Goal: Task Accomplishment & Management: Manage account settings

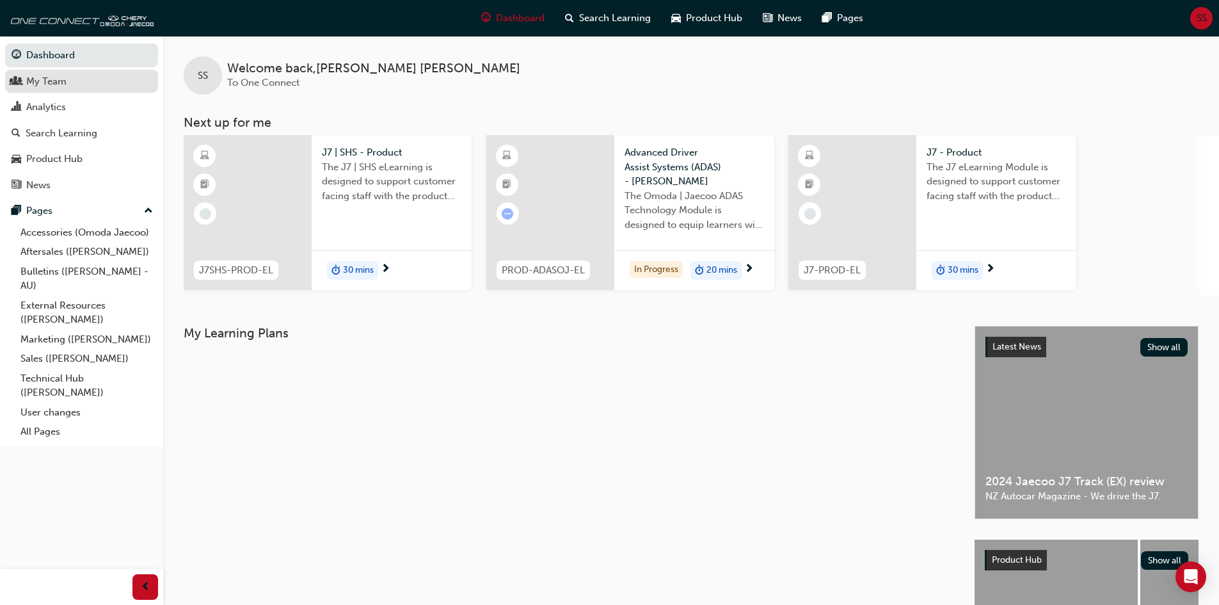
click at [77, 87] on div "My Team" at bounding box center [82, 82] width 140 height 16
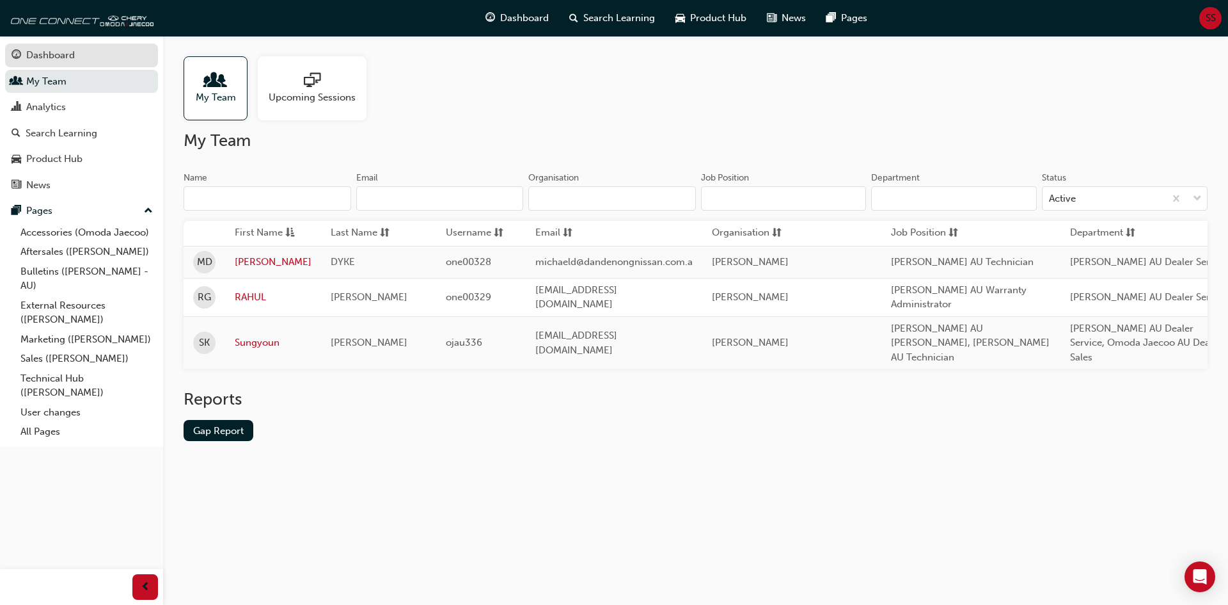
click at [49, 61] on div "Dashboard" at bounding box center [50, 55] width 49 height 15
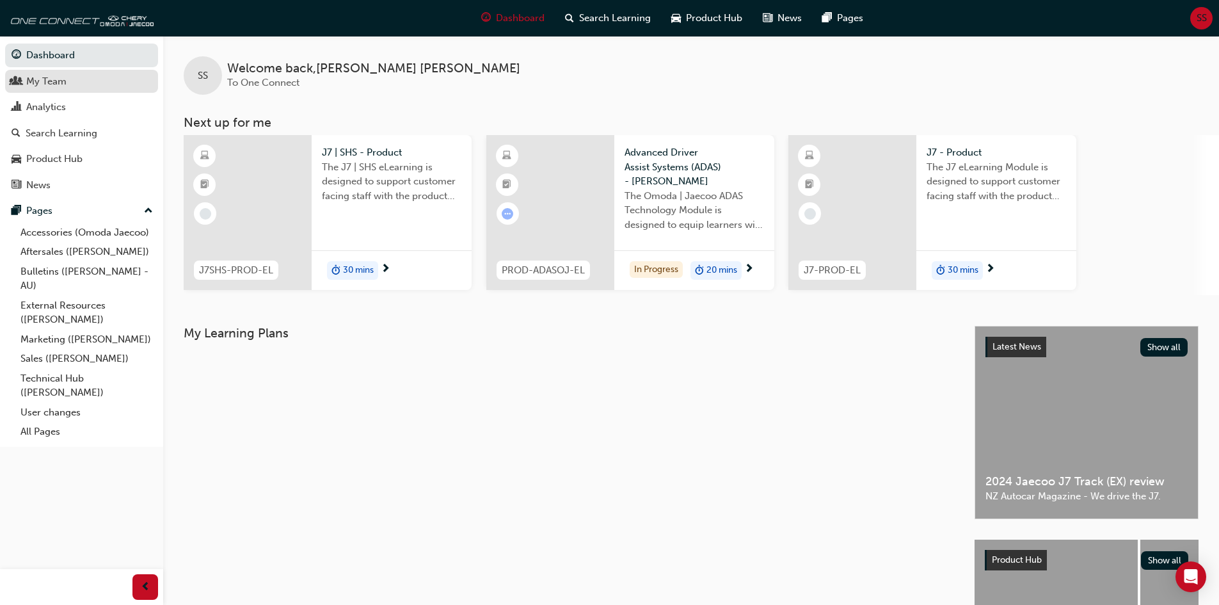
click at [40, 90] on link "My Team" at bounding box center [81, 82] width 153 height 24
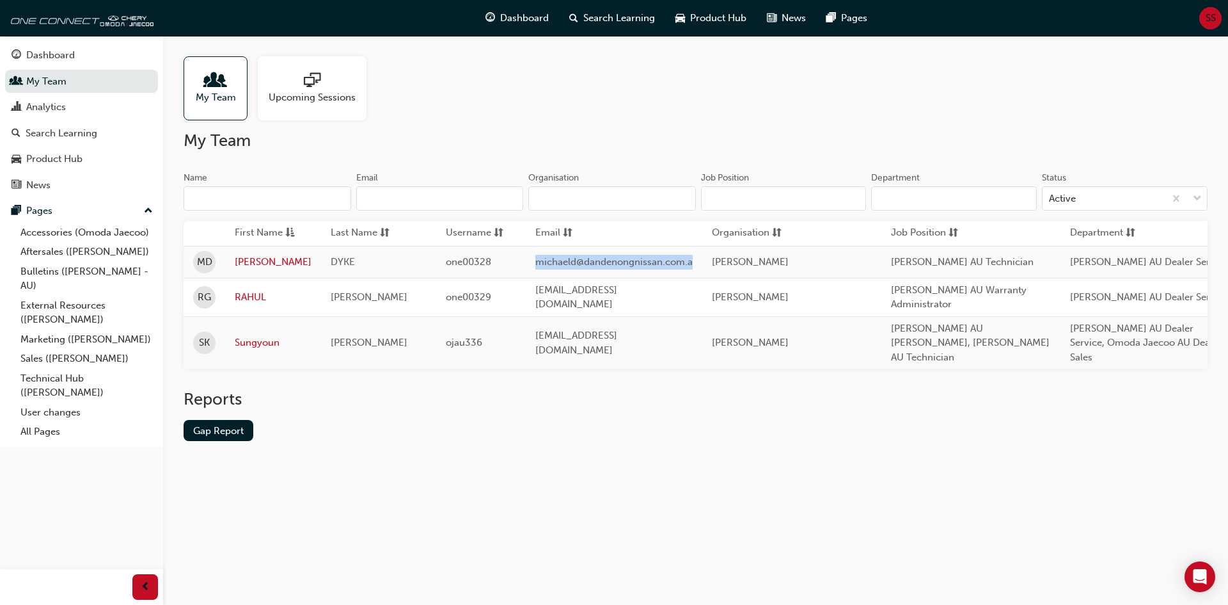
drag, startPoint x: 530, startPoint y: 263, endPoint x: 695, endPoint y: 261, distance: 164.4
click at [695, 261] on td "michaeld@dandenongnissan.com.a" at bounding box center [614, 262] width 177 height 32
drag, startPoint x: 486, startPoint y: 260, endPoint x: 438, endPoint y: 262, distance: 48.7
click at [438, 262] on td "one00328" at bounding box center [481, 262] width 90 height 32
copy span "one00328"
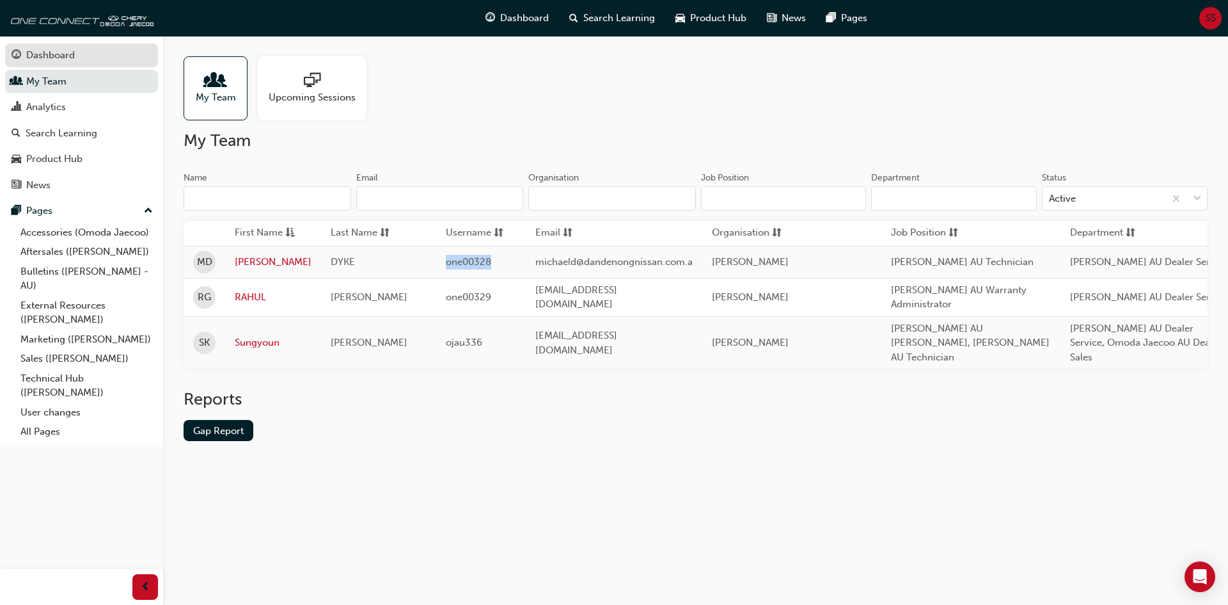
click at [50, 54] on div "Dashboard" at bounding box center [50, 55] width 49 height 15
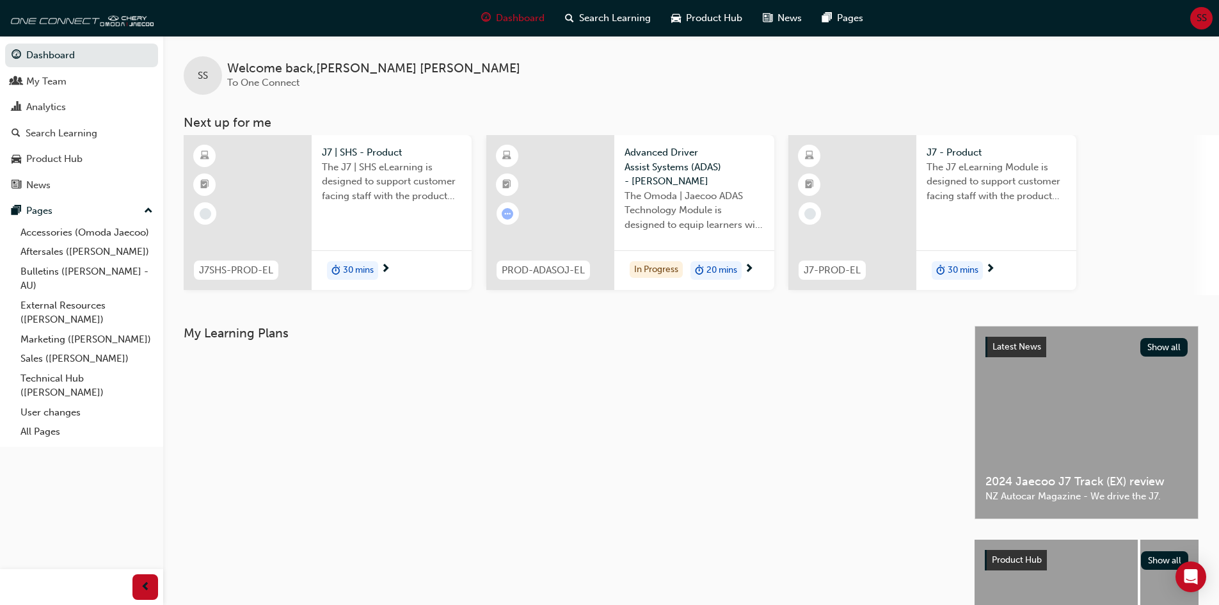
click at [1201, 22] on span "SS" at bounding box center [1201, 18] width 10 height 15
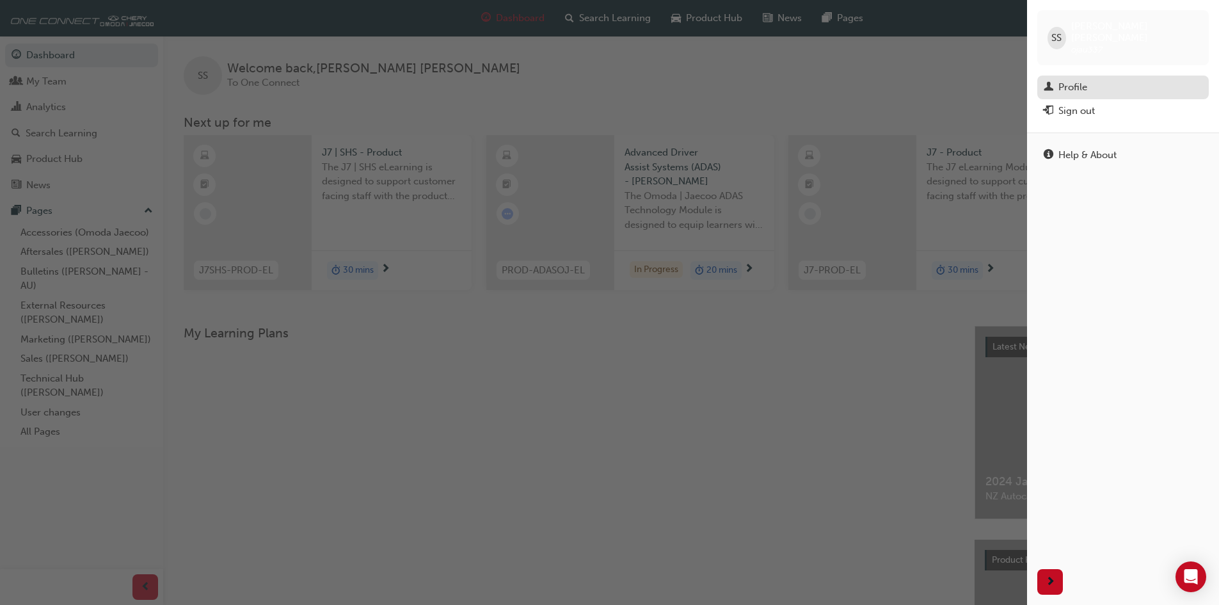
click at [1084, 80] on div "Profile" at bounding box center [1072, 87] width 29 height 15
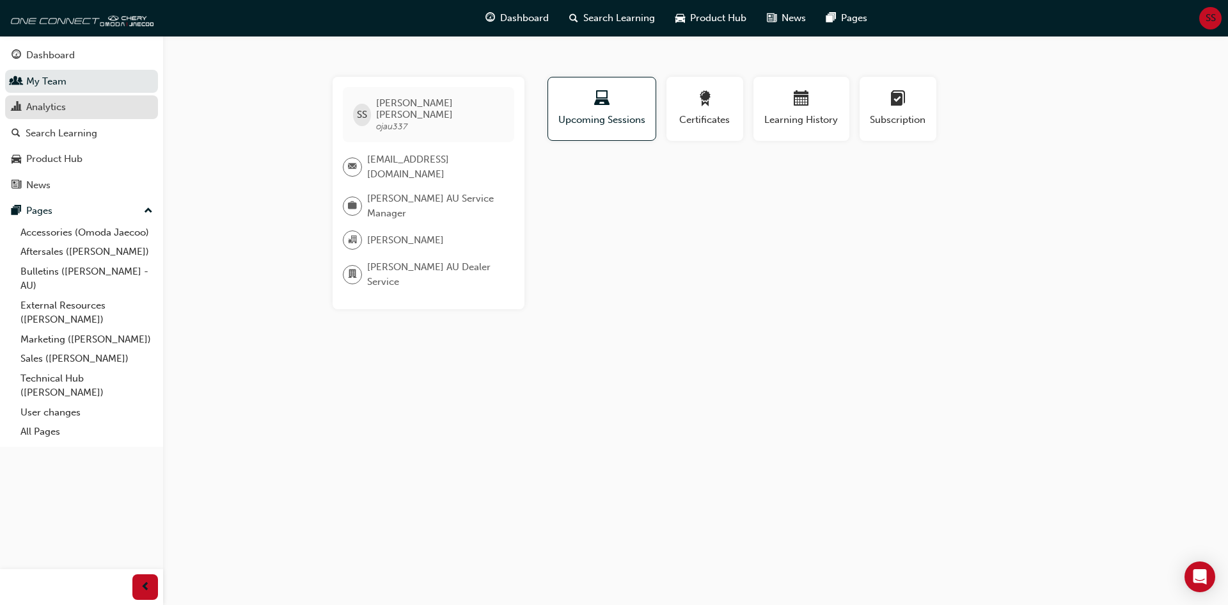
click at [68, 106] on div "Analytics" at bounding box center [82, 107] width 140 height 16
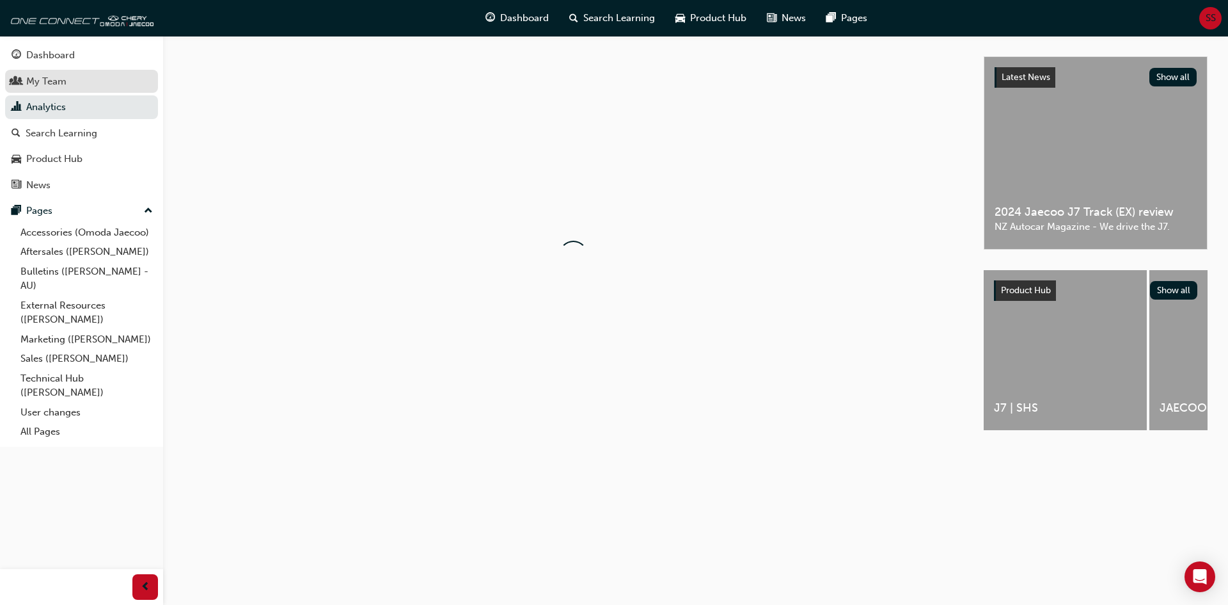
click at [70, 86] on div "My Team" at bounding box center [82, 82] width 140 height 16
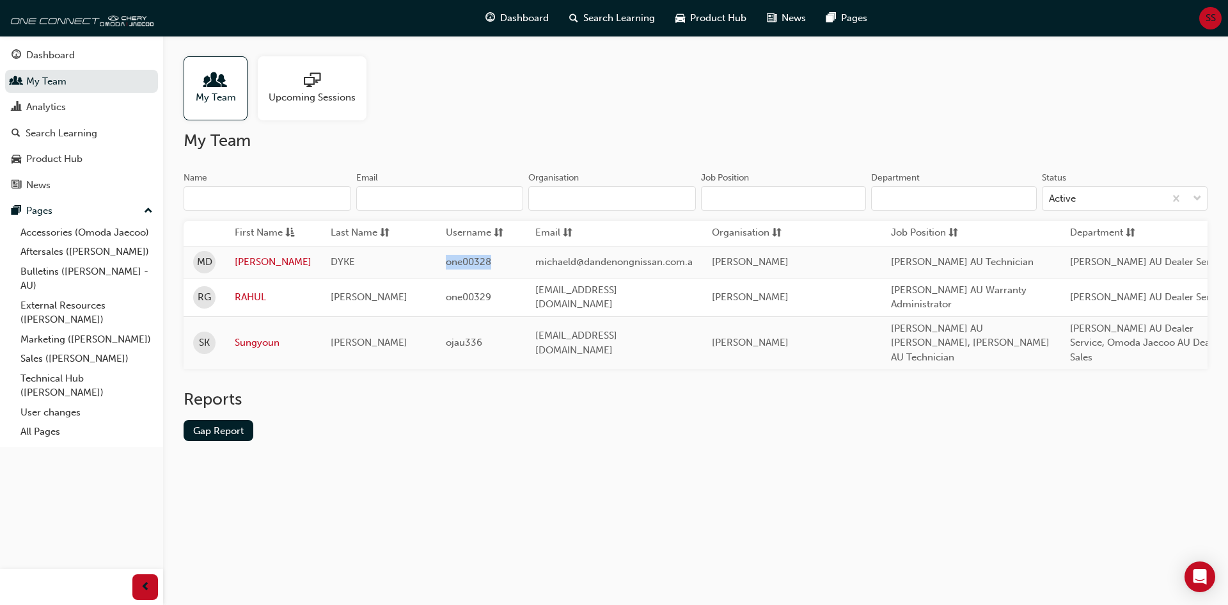
drag, startPoint x: 492, startPoint y: 262, endPoint x: 433, endPoint y: 264, distance: 58.9
click at [436, 264] on td "one00328" at bounding box center [481, 262] width 90 height 32
copy span "one00328"
drag, startPoint x: 532, startPoint y: 260, endPoint x: 687, endPoint y: 258, distance: 154.8
click at [687, 258] on td "michaeld@dandenongnissan.com.a" at bounding box center [614, 262] width 177 height 32
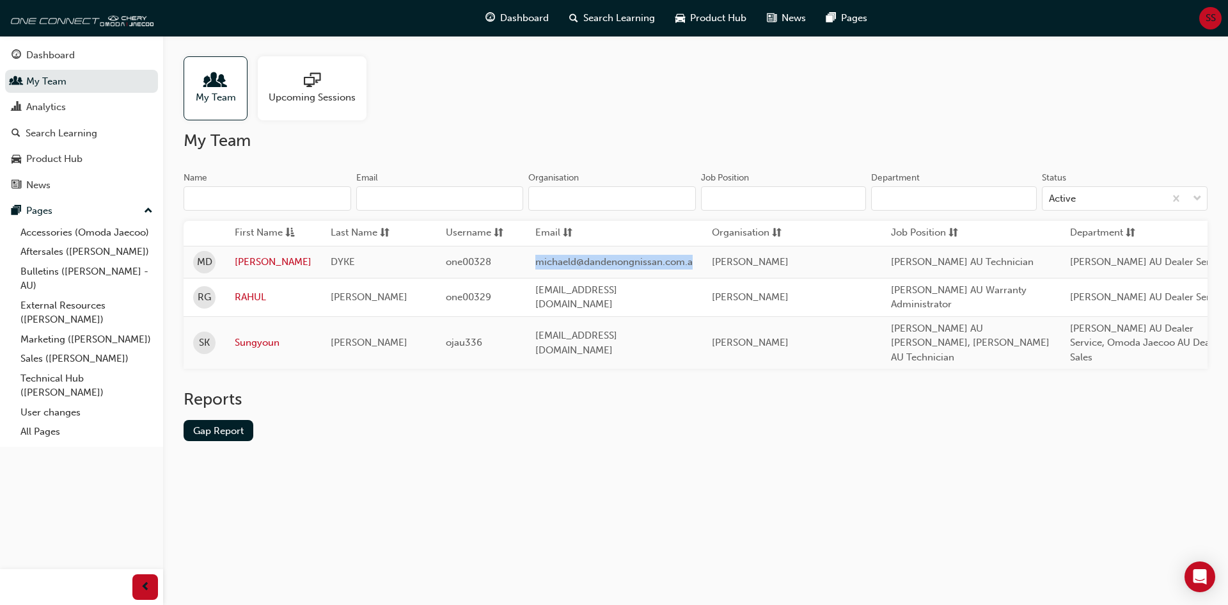
copy span "michaeld@dandenongnissan.com.a"
drag, startPoint x: 48, startPoint y: 55, endPoint x: 127, endPoint y: 47, distance: 79.7
click at [48, 55] on div "Dashboard" at bounding box center [50, 55] width 49 height 15
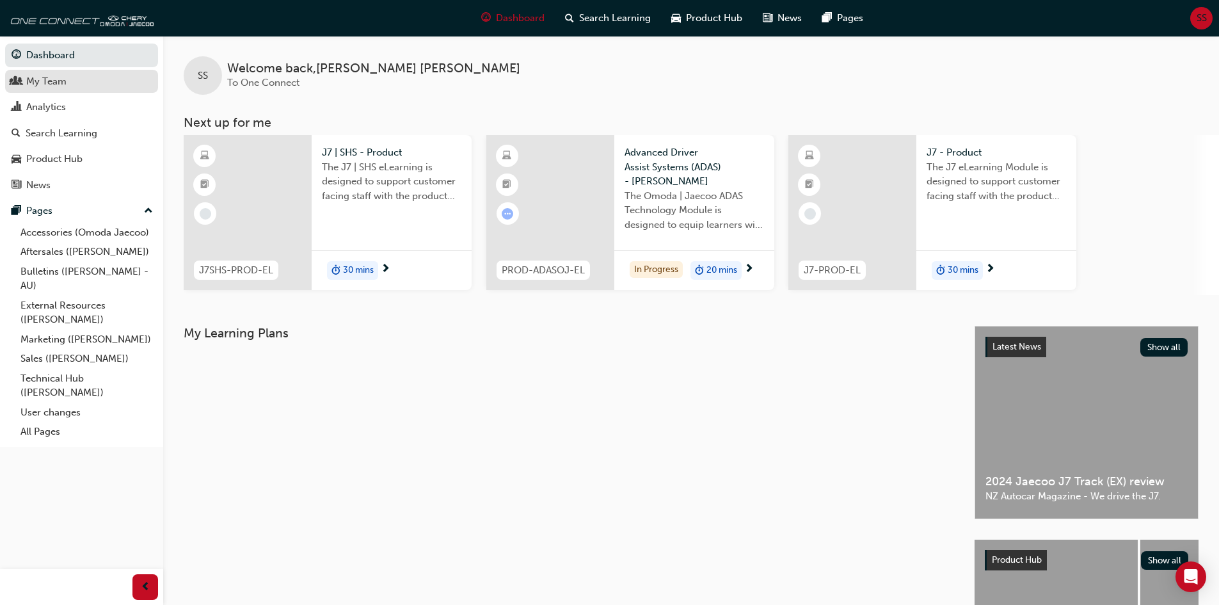
click at [74, 84] on div "My Team" at bounding box center [82, 82] width 140 height 16
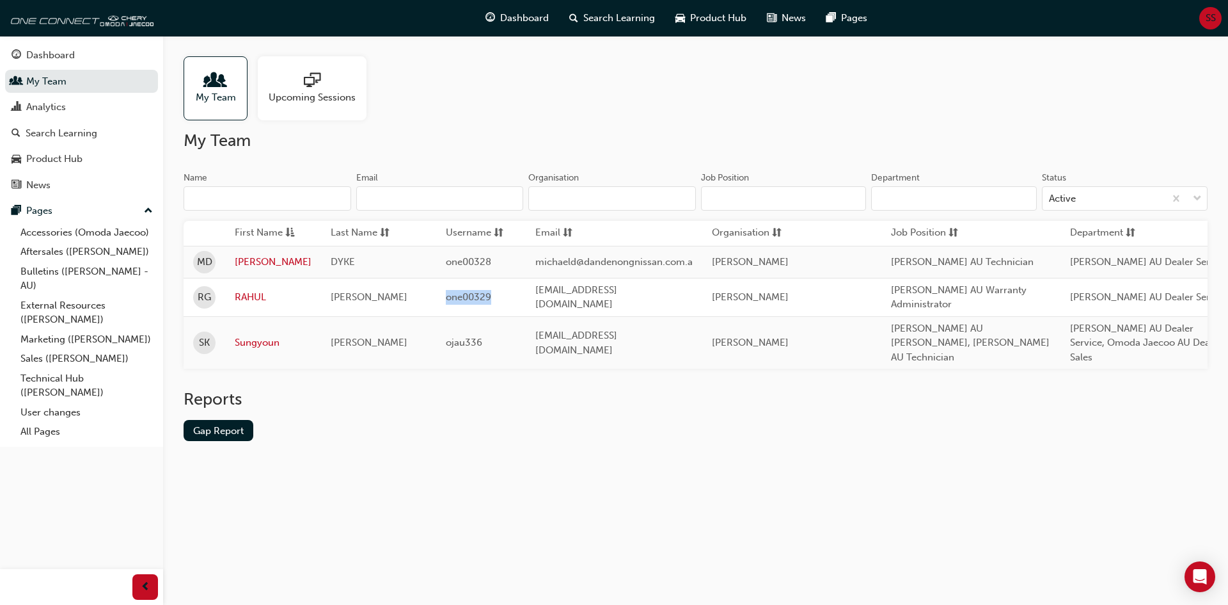
drag, startPoint x: 492, startPoint y: 294, endPoint x: 440, endPoint y: 298, distance: 52.0
click at [440, 297] on td "one00329" at bounding box center [481, 297] width 90 height 38
copy span "one00329"
drag, startPoint x: 661, startPoint y: 296, endPoint x: 525, endPoint y: 301, distance: 136.3
click at [526, 301] on td "[EMAIL_ADDRESS][DOMAIN_NAME]" at bounding box center [614, 297] width 177 height 38
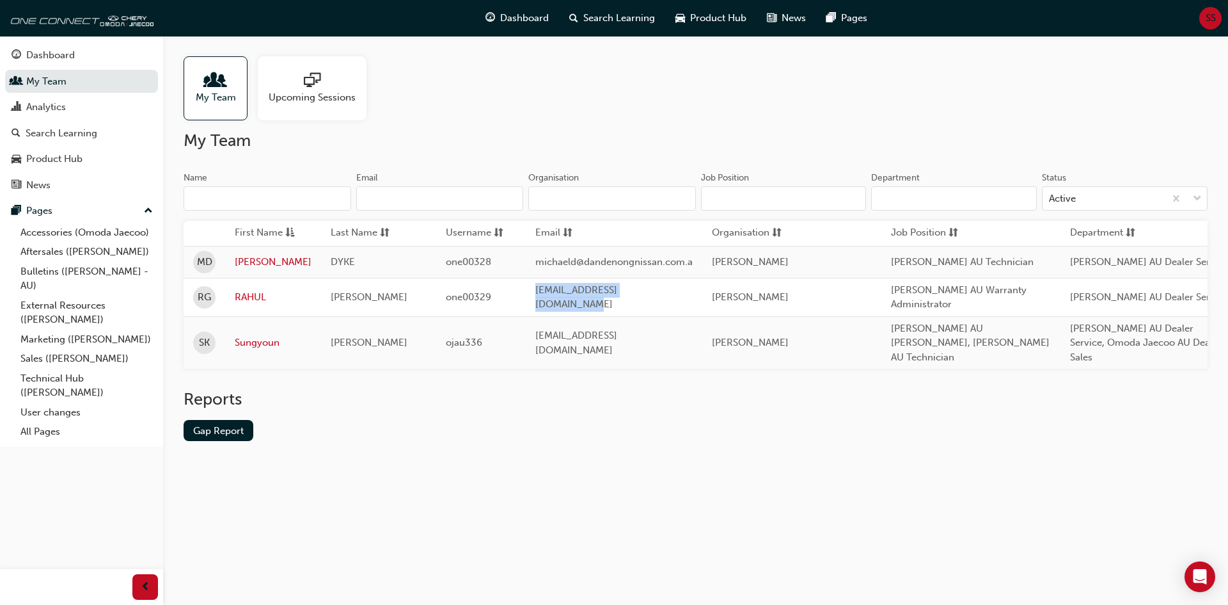
copy span "[EMAIL_ADDRESS][DOMAIN_NAME]"
